Goal: Task Accomplishment & Management: Complete application form

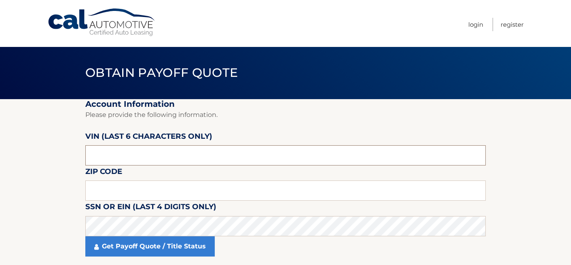
click at [151, 156] on input "text" at bounding box center [285, 155] width 400 height 20
click at [125, 154] on input "text" at bounding box center [285, 155] width 400 height 20
type input "172389"
click button "For Originating Dealer" at bounding box center [0, 0] width 0 height 0
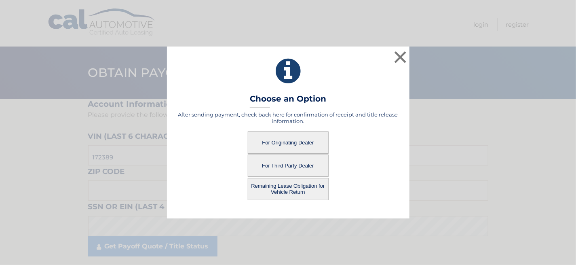
click at [280, 144] on button "For Originating Dealer" at bounding box center [288, 142] width 81 height 22
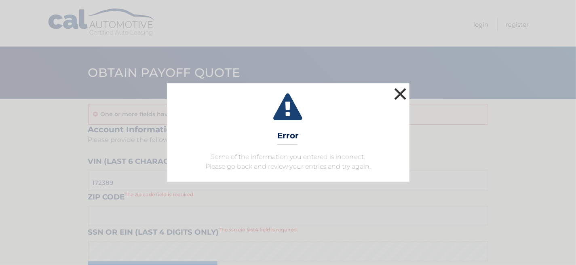
drag, startPoint x: 400, startPoint y: 93, endPoint x: 391, endPoint y: 94, distance: 9.0
click at [400, 92] on button "×" at bounding box center [401, 94] width 16 height 16
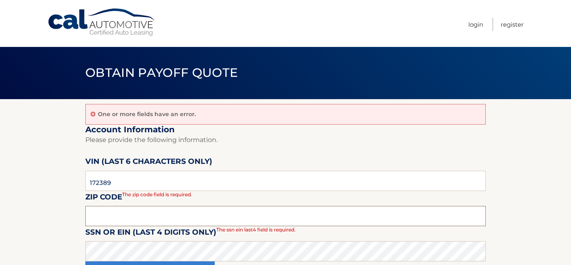
click at [129, 224] on input "text" at bounding box center [285, 216] width 400 height 20
type input "11554"
